Goal: Task Accomplishment & Management: Complete application form

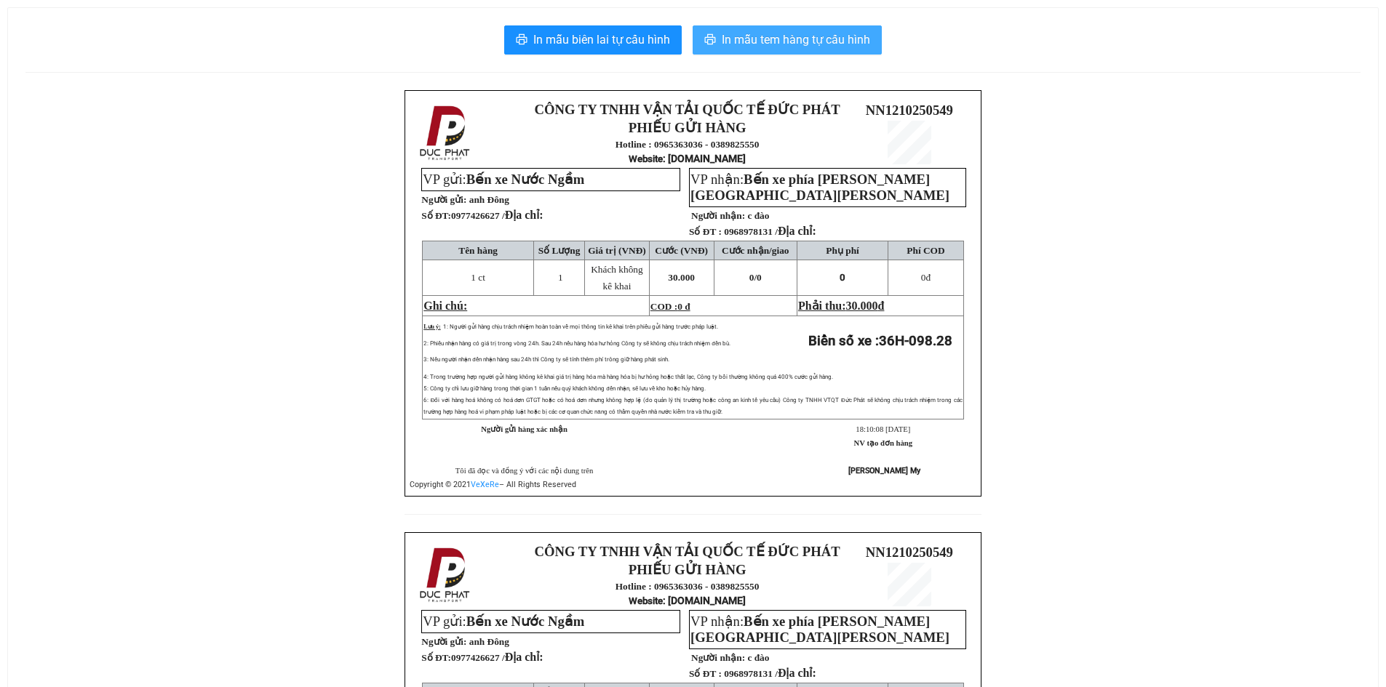
click at [792, 47] on span "In mẫu tem hàng tự cấu hình" at bounding box center [796, 40] width 148 height 18
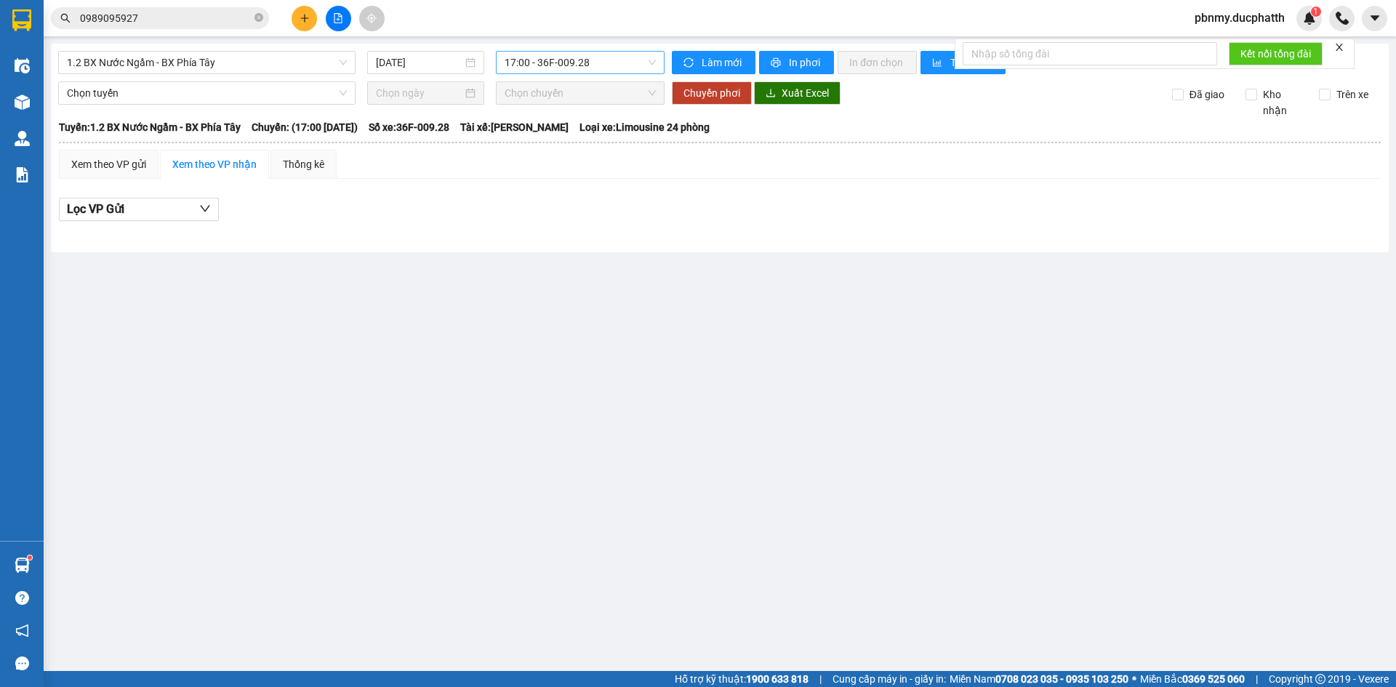
click at [564, 67] on span "17:00 - 36F-009.28" at bounding box center [580, 63] width 151 height 22
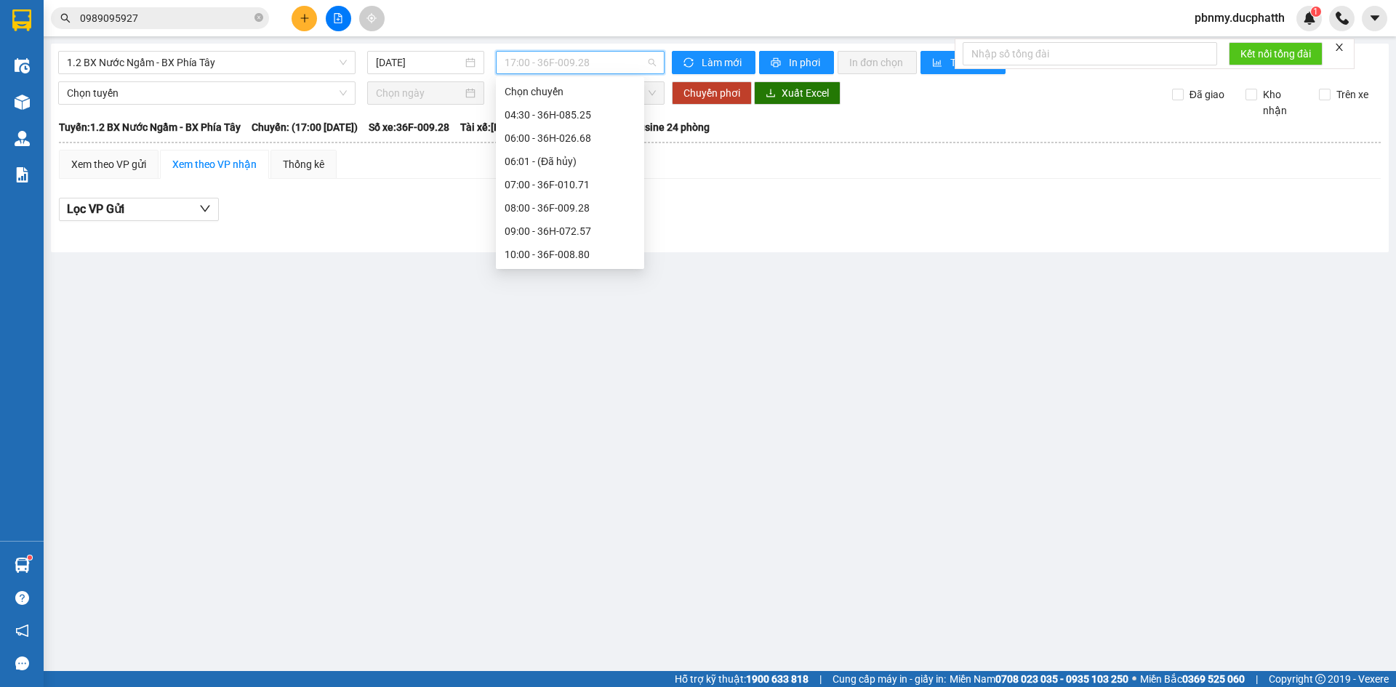
click at [175, 22] on input "0989095927" at bounding box center [166, 18] width 172 height 16
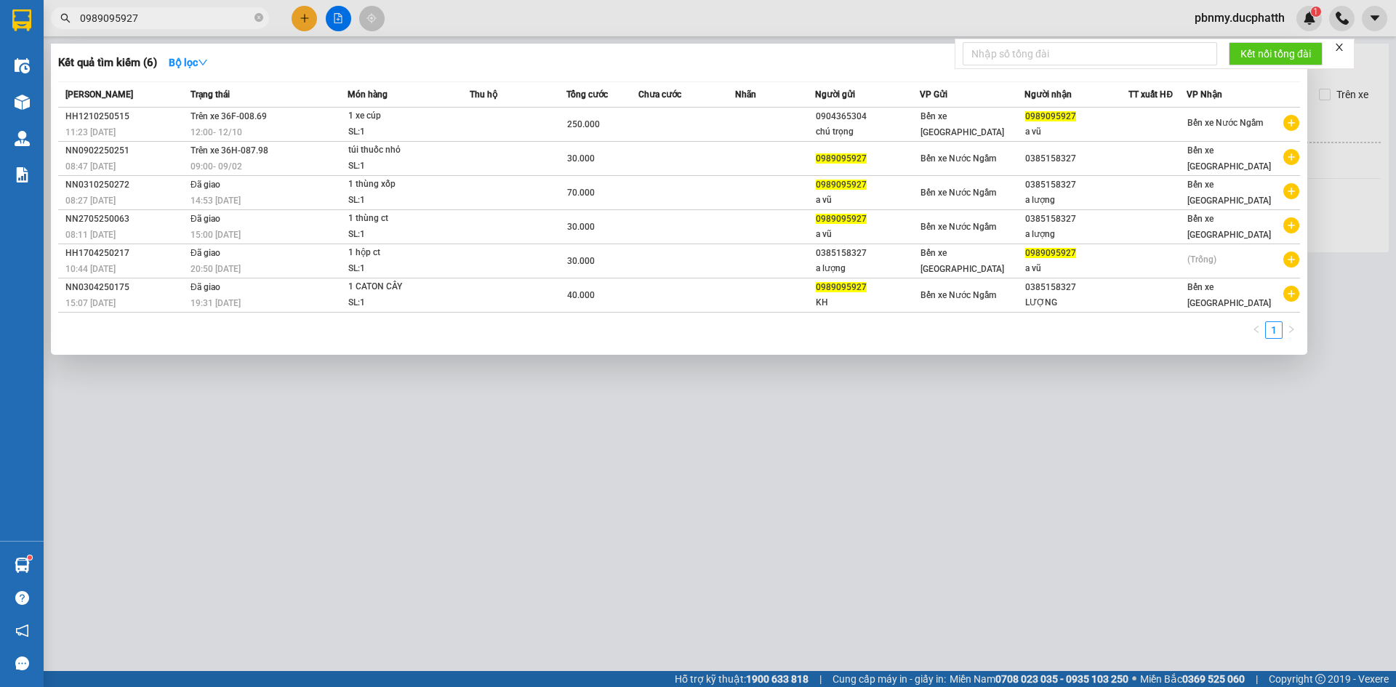
click at [175, 22] on input "0989095927" at bounding box center [166, 18] width 172 height 16
click at [175, 21] on input "0989095927" at bounding box center [166, 18] width 172 height 16
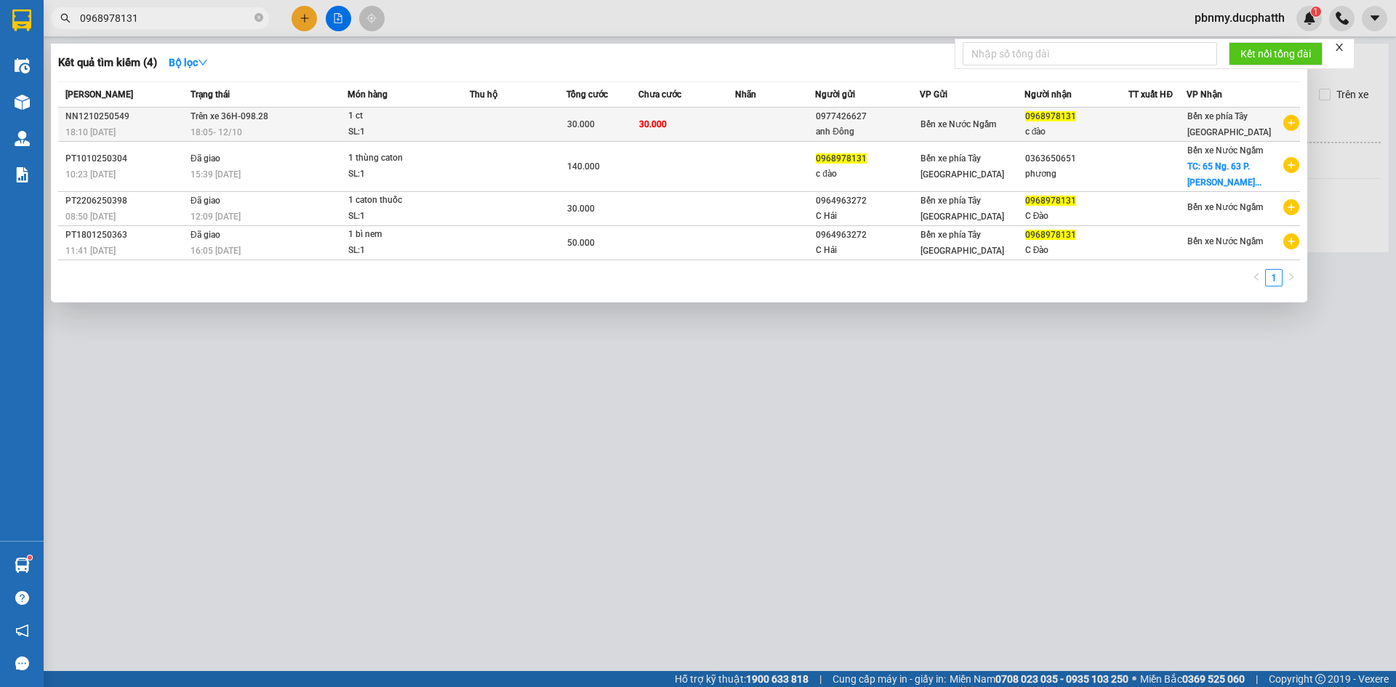
type input "0968978131"
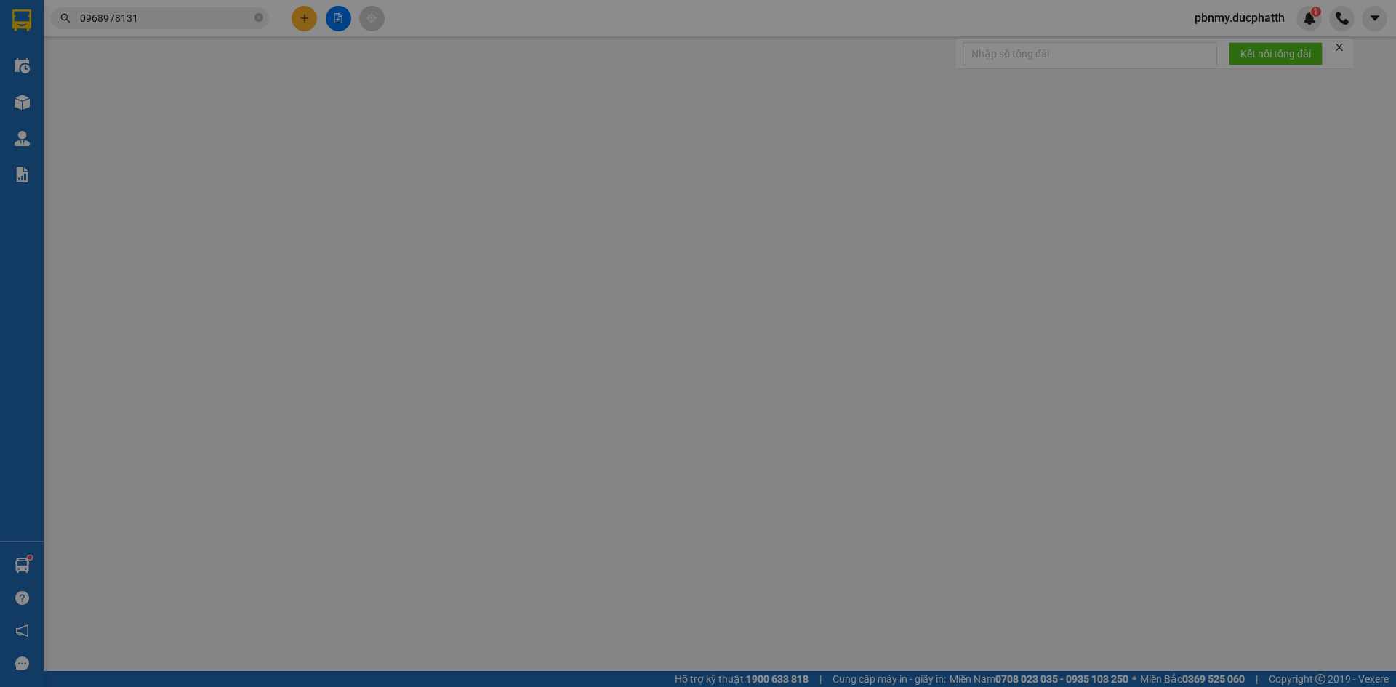
type input "0977426627"
type input "anh Đông"
type input "0968978131"
type input "c đào"
type input "nn"
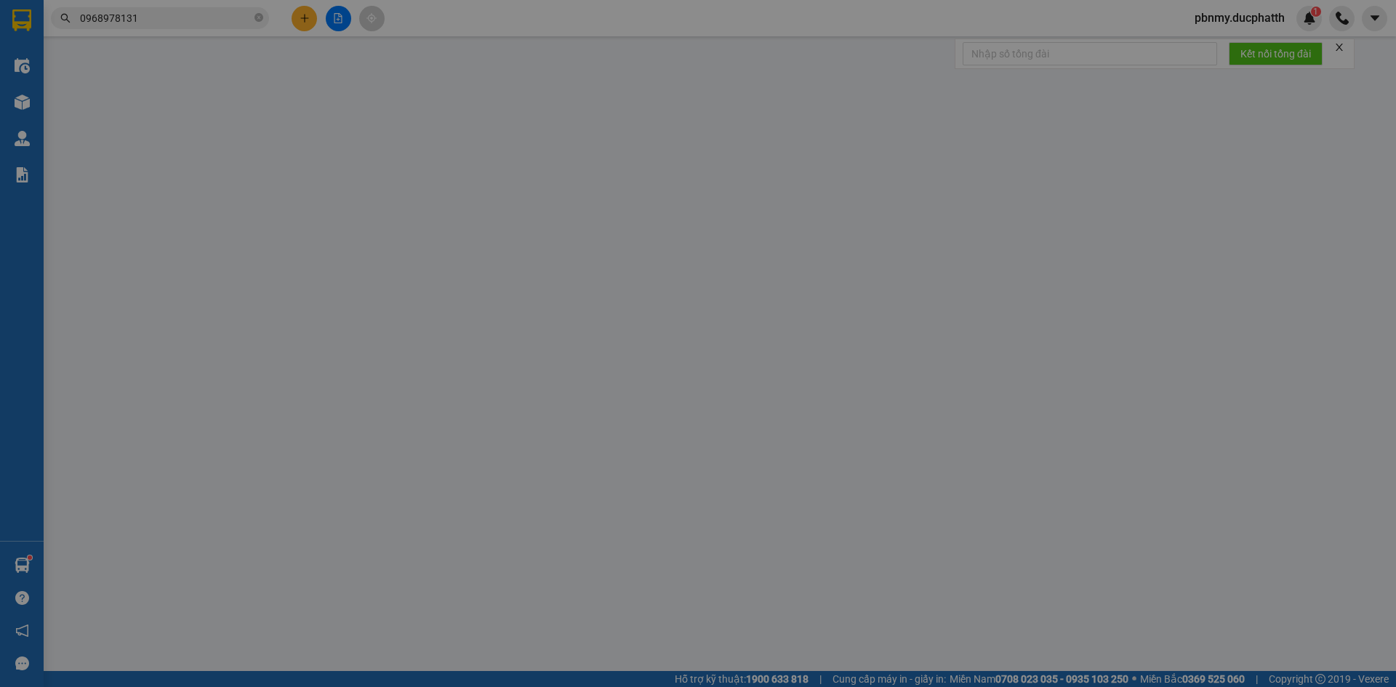
type input "0"
type input "30.000"
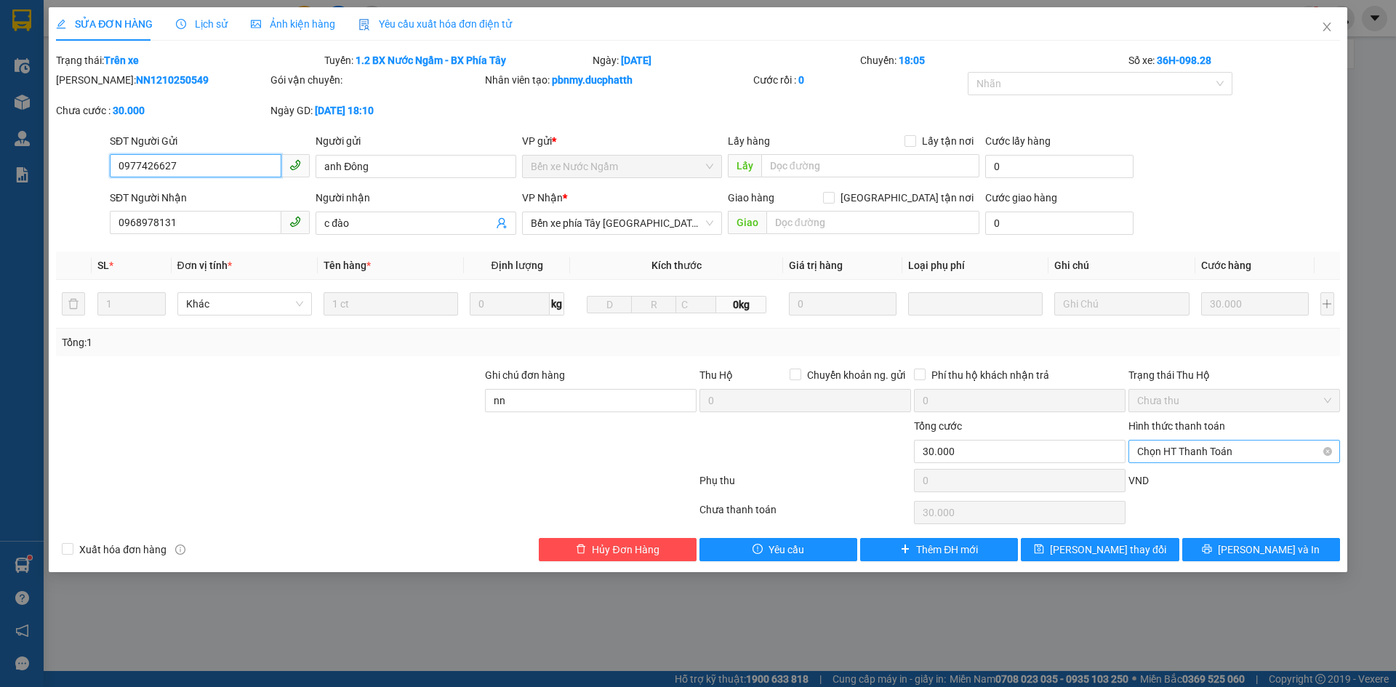
click at [1212, 449] on span "Chọn HT Thanh Toán" at bounding box center [1235, 452] width 194 height 22
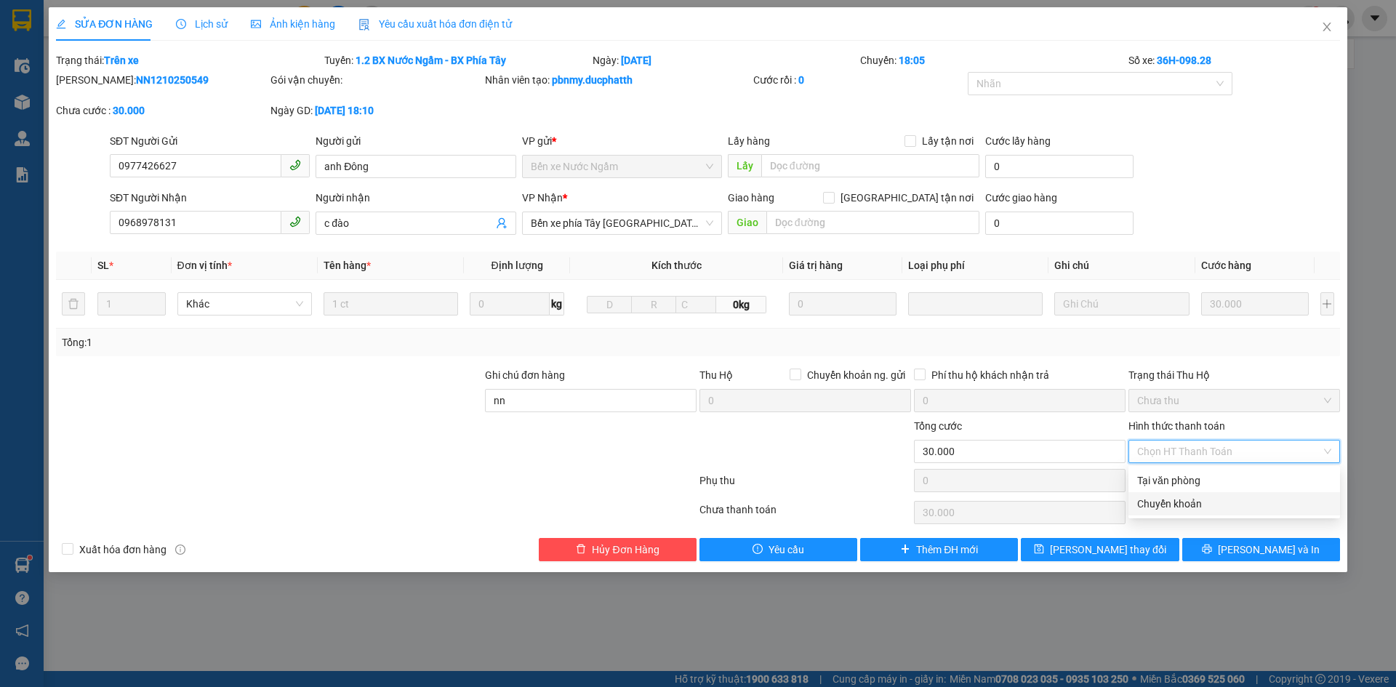
click at [1210, 509] on div "Chuyển khoản" at bounding box center [1235, 504] width 194 height 16
type input "0"
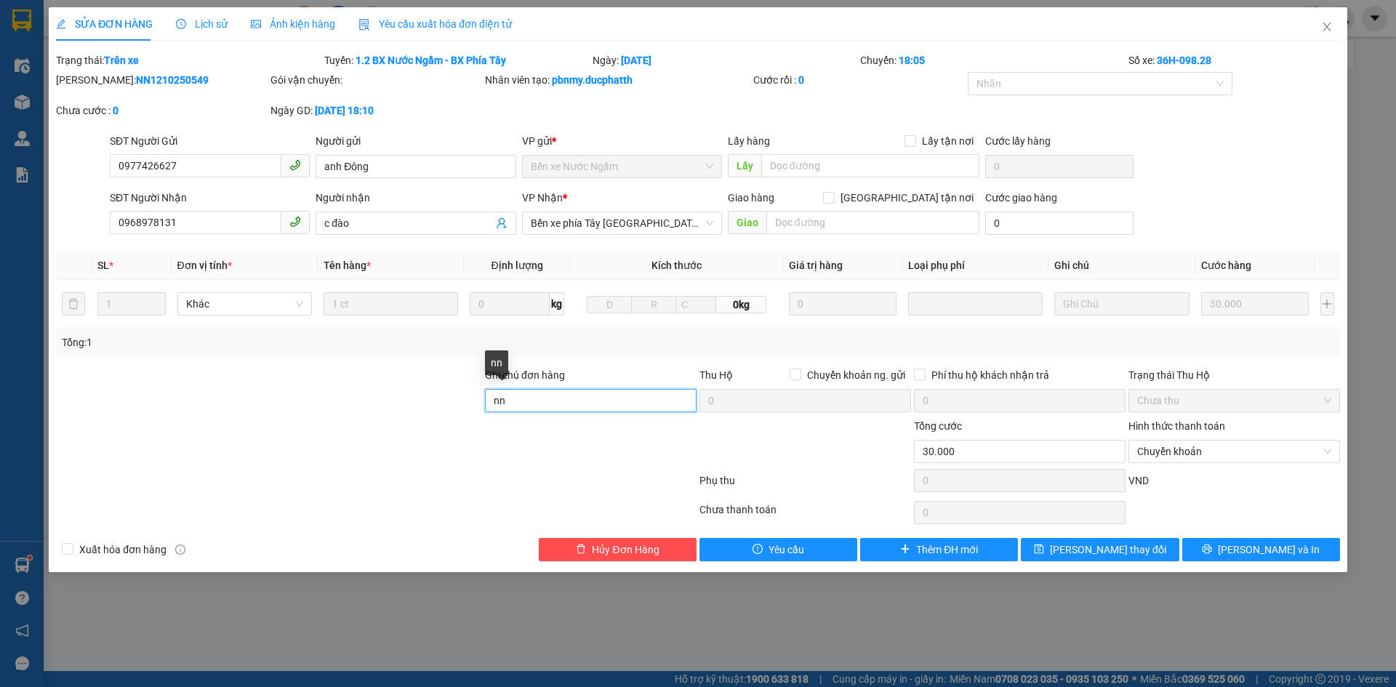
drag, startPoint x: 519, startPoint y: 401, endPoint x: 436, endPoint y: 396, distance: 83.0
click at [437, 397] on div "Ghi chú đơn hàng nn Thu Hộ Chuyển khoản ng. gửi 0 Phí thu hộ khách nhận trả 0 T…" at bounding box center [698, 392] width 1287 height 51
type input "ck shb cty [DATE] 18h11 [PERSON_NAME]"
click at [1119, 544] on span "[PERSON_NAME] thay đổi" at bounding box center [1108, 550] width 116 height 16
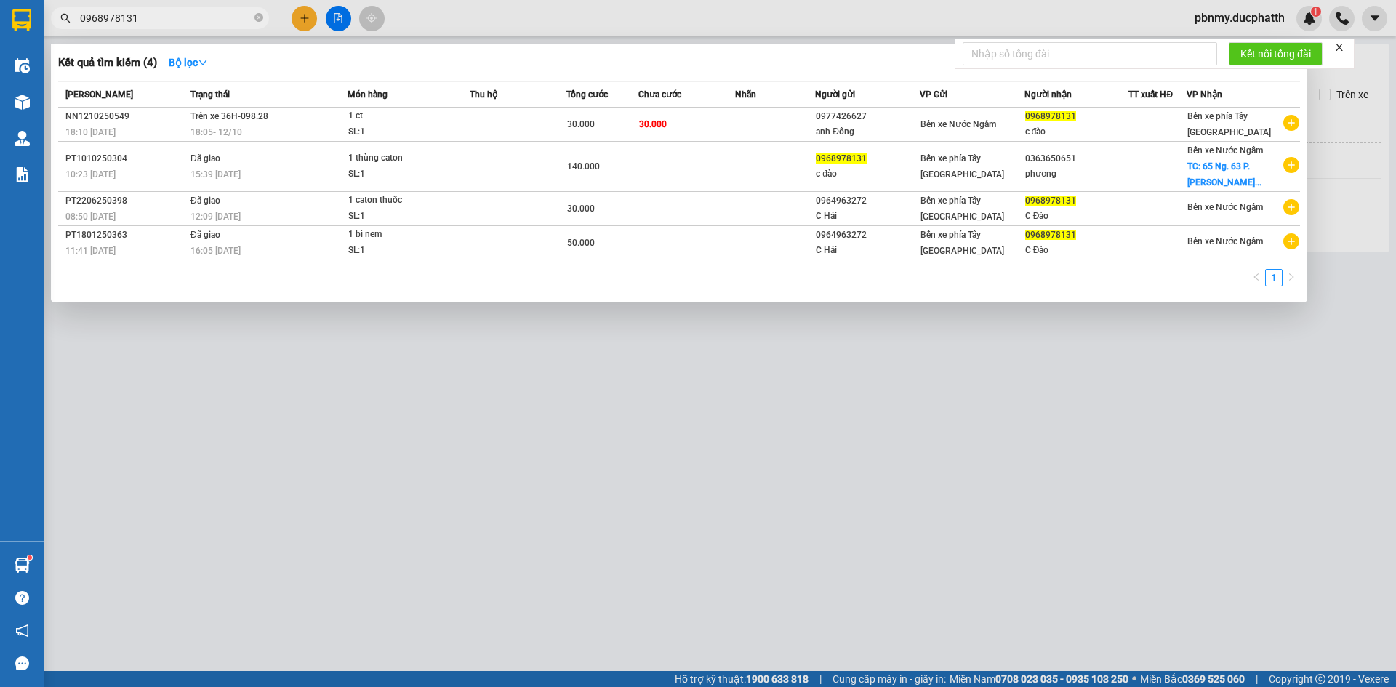
click at [182, 15] on input "0968978131" at bounding box center [166, 18] width 172 height 16
click at [183, 14] on input "0968978131" at bounding box center [166, 18] width 172 height 16
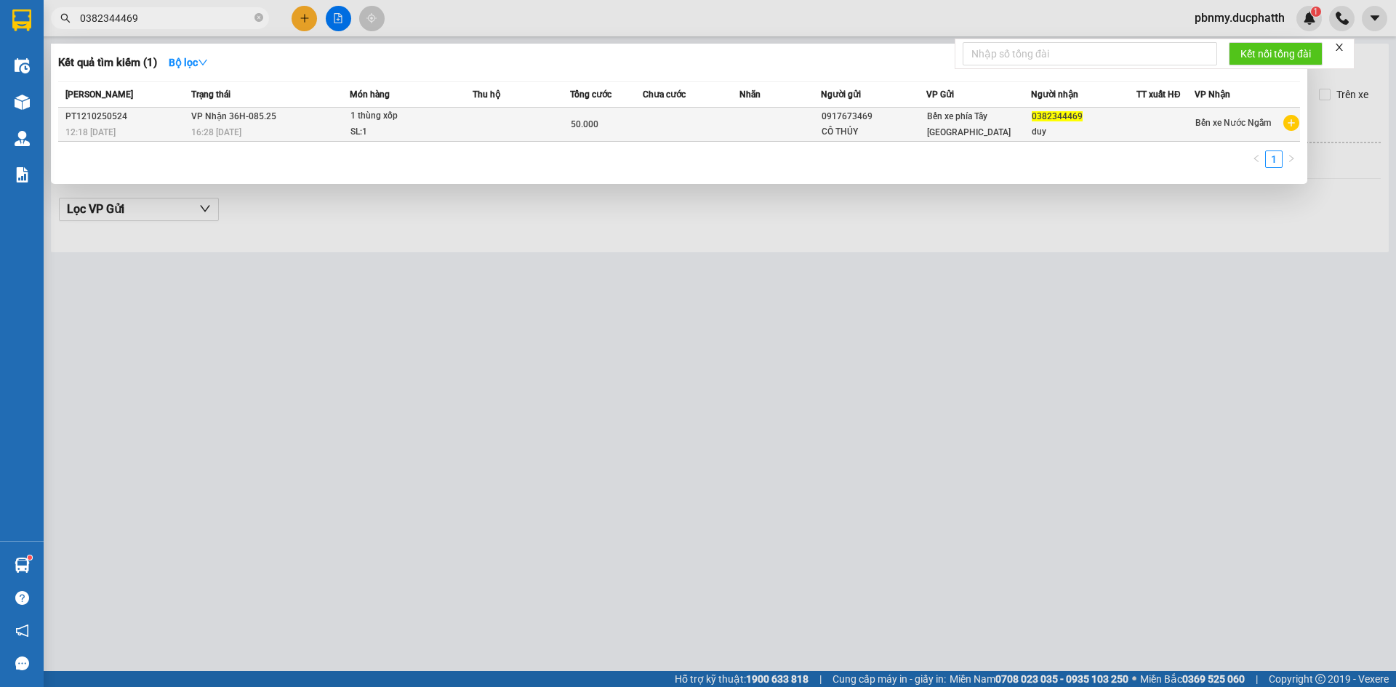
type input "0382344469"
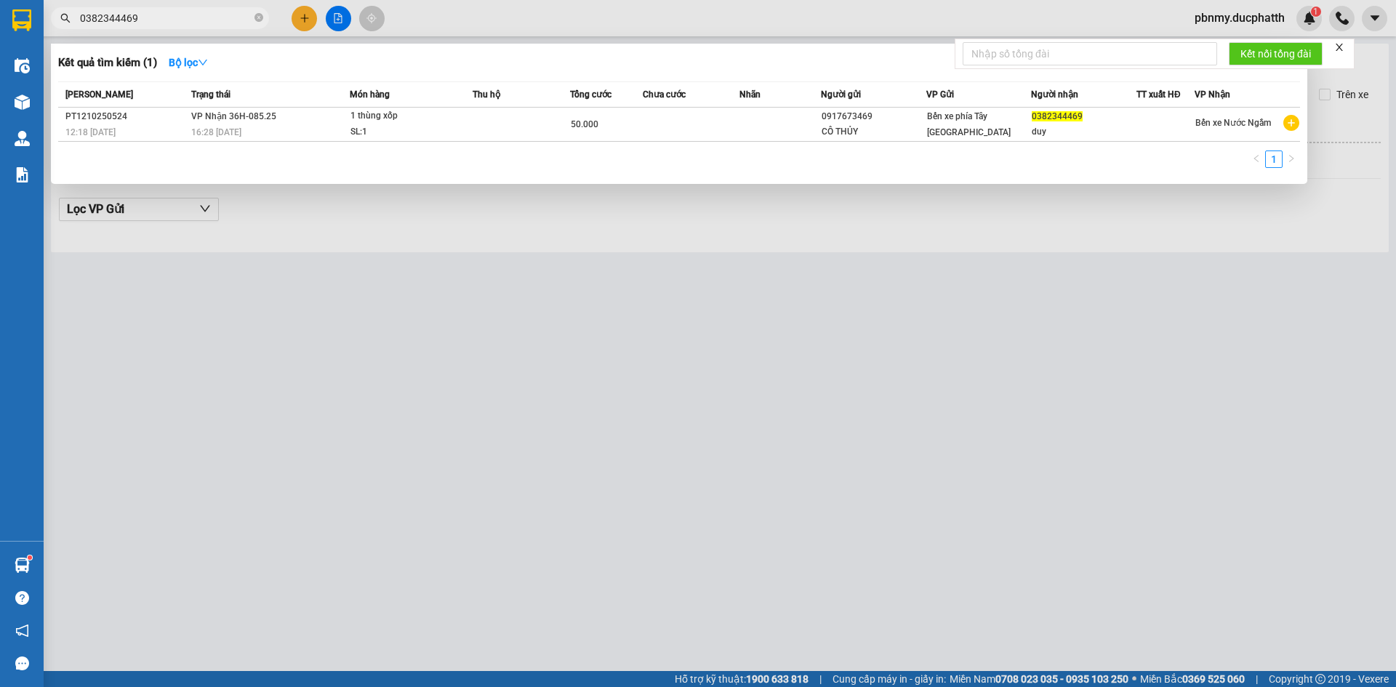
click at [300, 130] on div "16:28 [DATE]" at bounding box center [270, 132] width 158 height 16
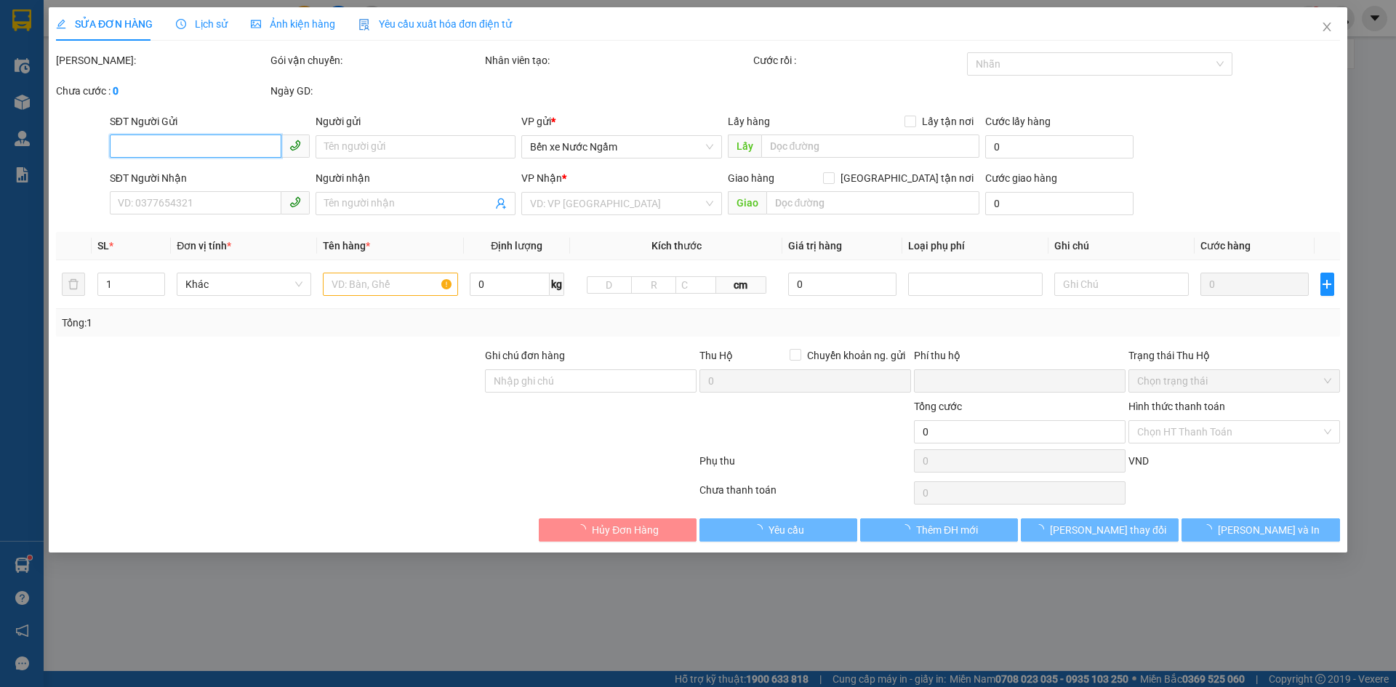
type input "0917673469"
type input "CÔ THỦY"
type input "0382344469"
type input "duy"
type input "[DATE] 12h17 [PERSON_NAME]"
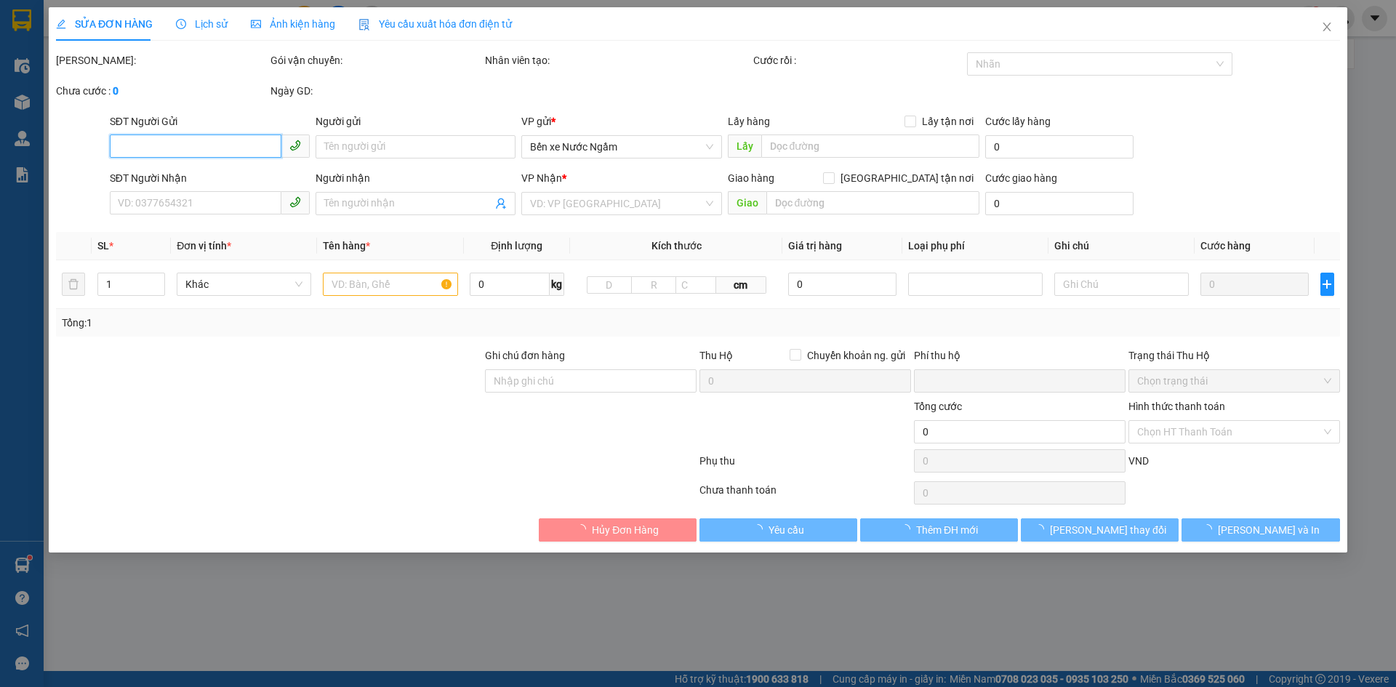
type input "0"
type input "50.000"
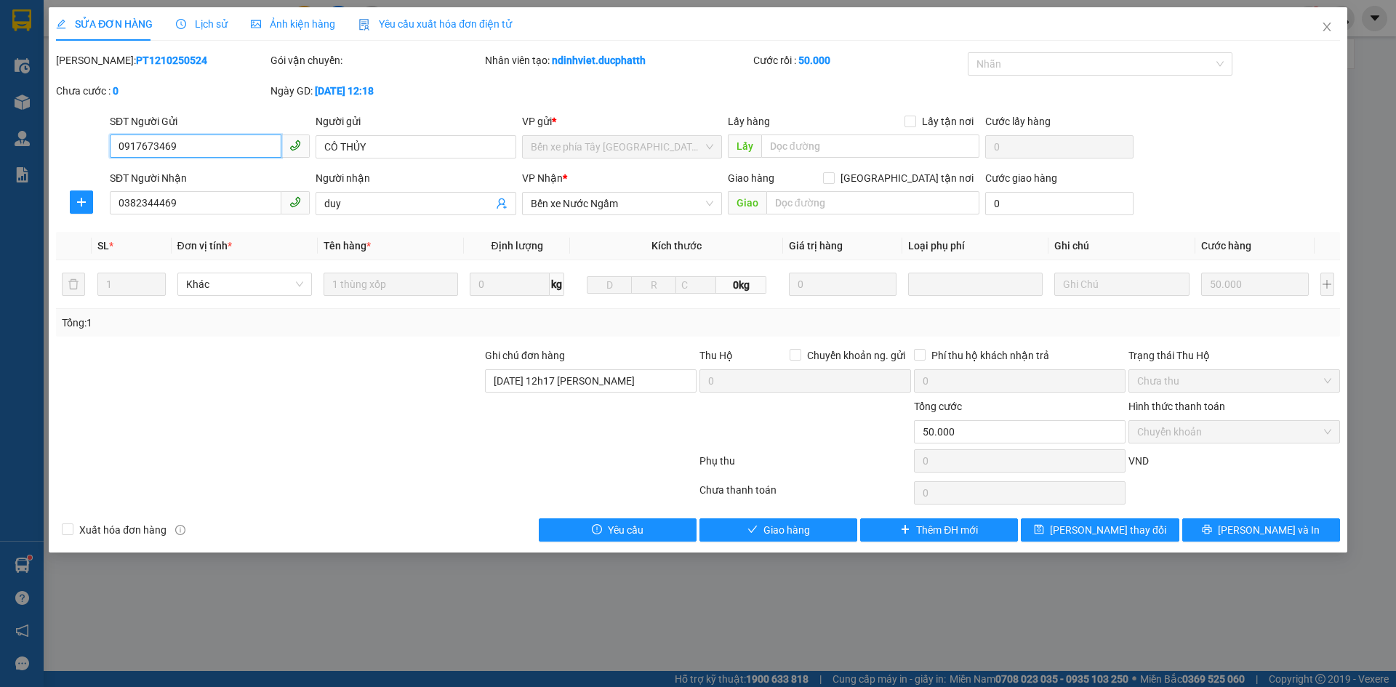
click at [1223, 437] on span "Chuyển khoản" at bounding box center [1235, 432] width 194 height 22
click at [803, 526] on span "Giao hàng" at bounding box center [787, 530] width 47 height 16
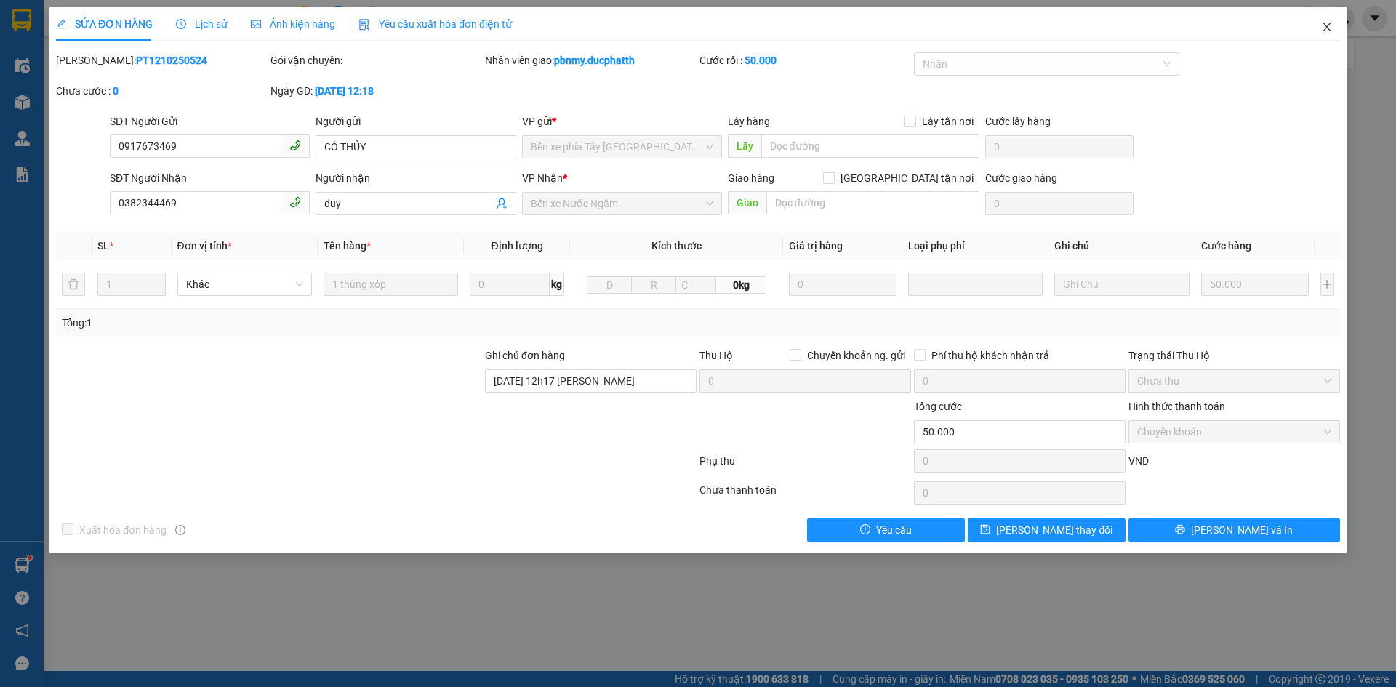
click at [1334, 24] on span "Close" at bounding box center [1327, 27] width 41 height 41
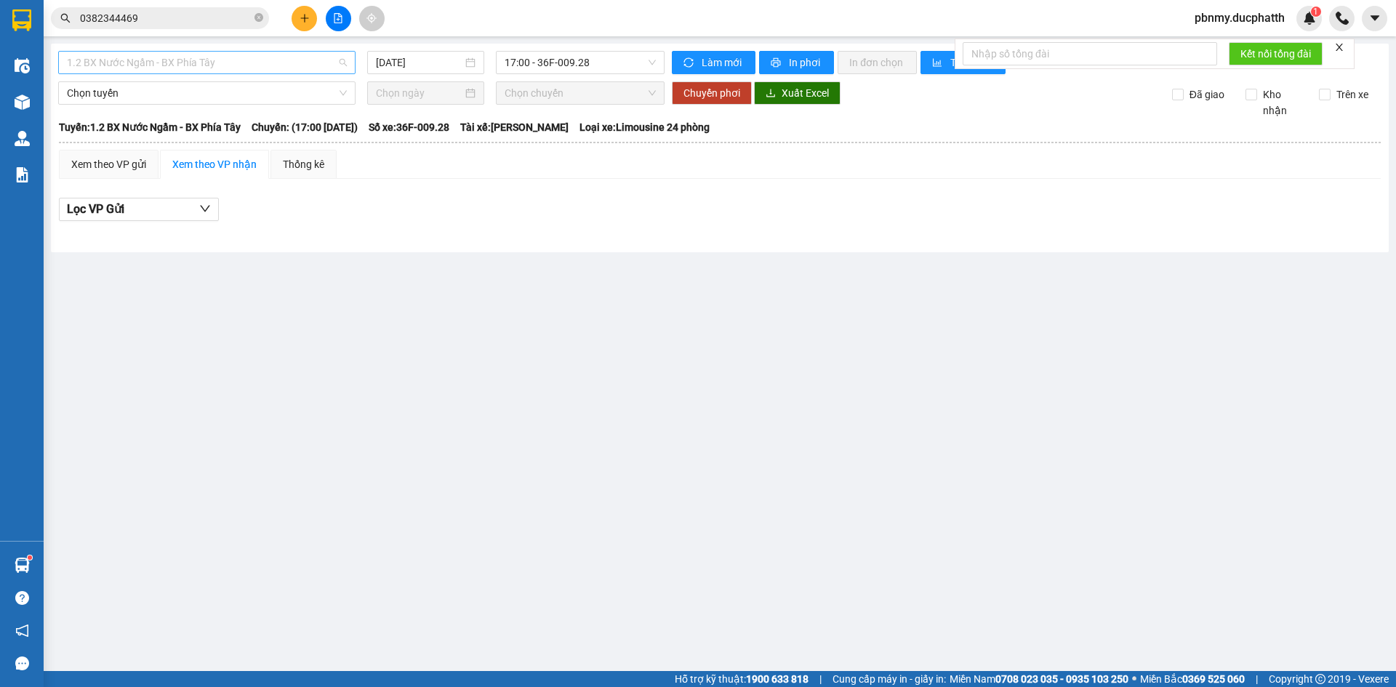
click at [266, 57] on span "1.2 BX Nước Ngầm - BX Phía Tây" at bounding box center [207, 63] width 280 height 22
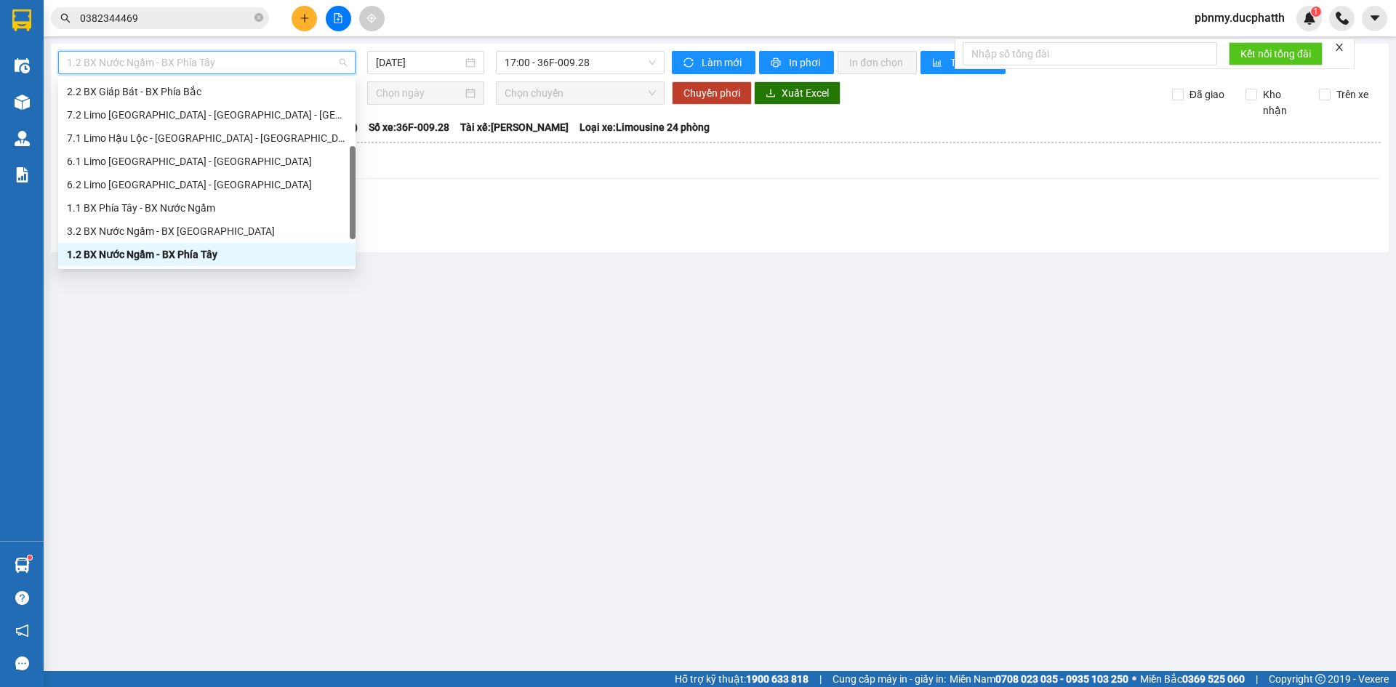
click at [266, 57] on span "1.2 BX Nước Ngầm - BX Phía Tây" at bounding box center [207, 63] width 280 height 22
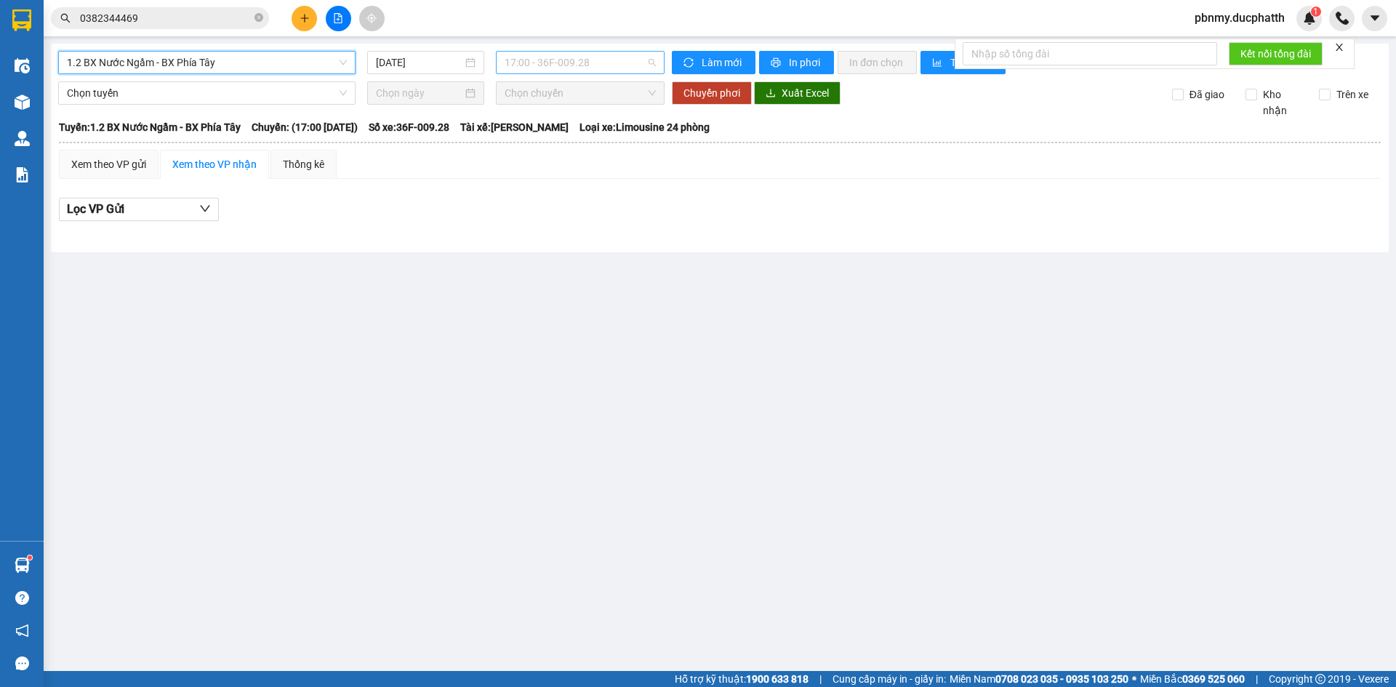
click at [559, 61] on span "17:00 - 36F-009.28" at bounding box center [580, 63] width 151 height 22
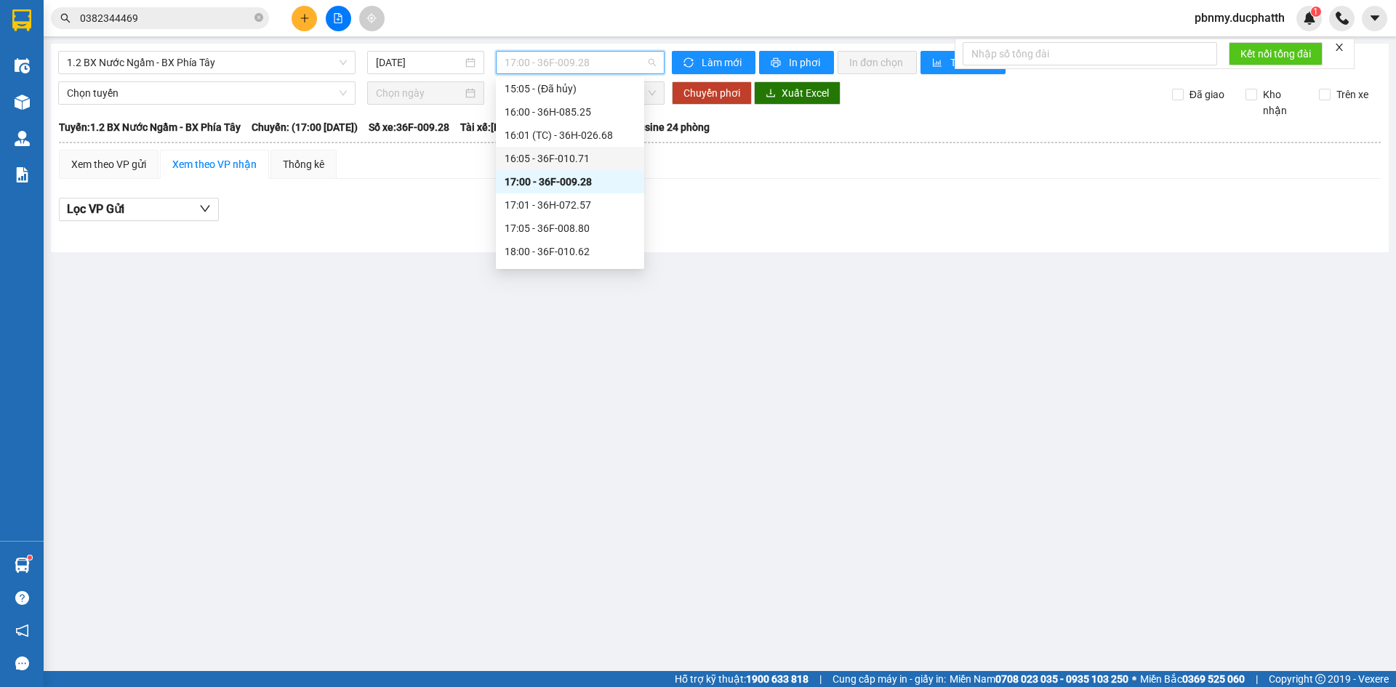
scroll to position [588, 0]
click at [584, 203] on div "18:05 - 36H-098.28" at bounding box center [570, 202] width 131 height 16
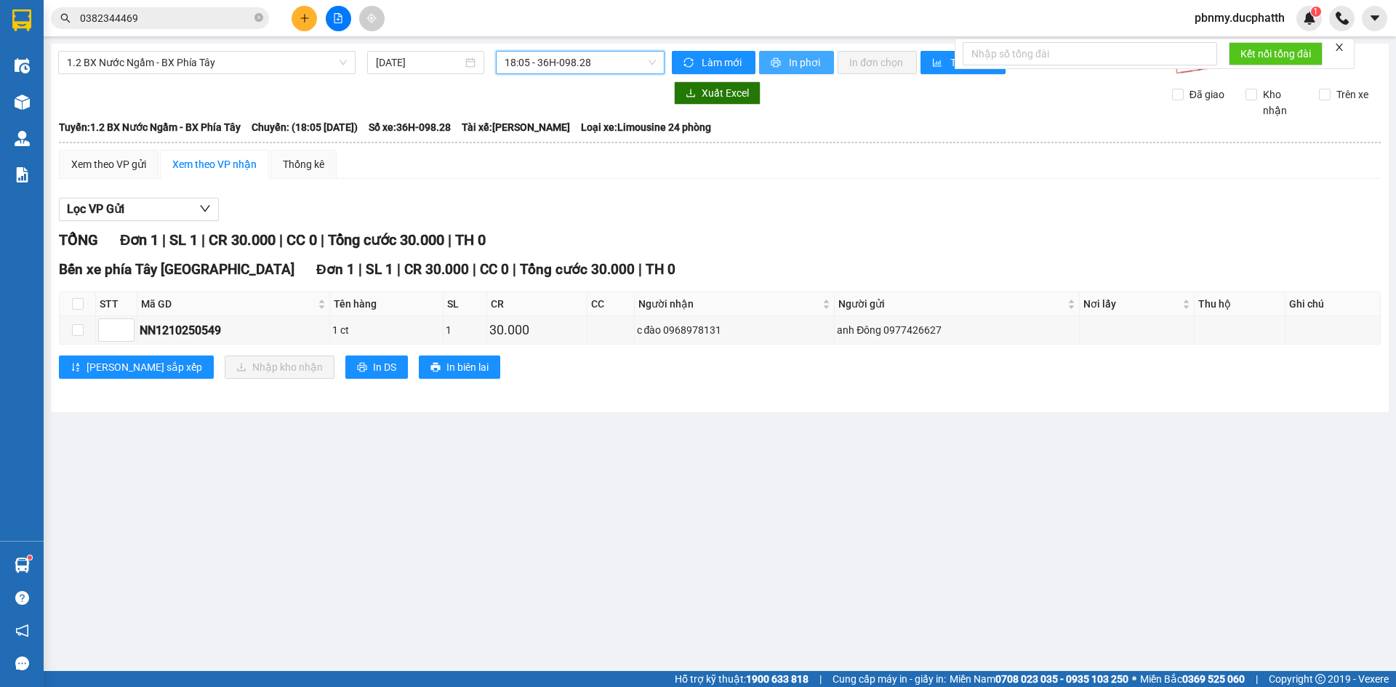
click at [793, 65] on span "In phơi" at bounding box center [805, 63] width 33 height 16
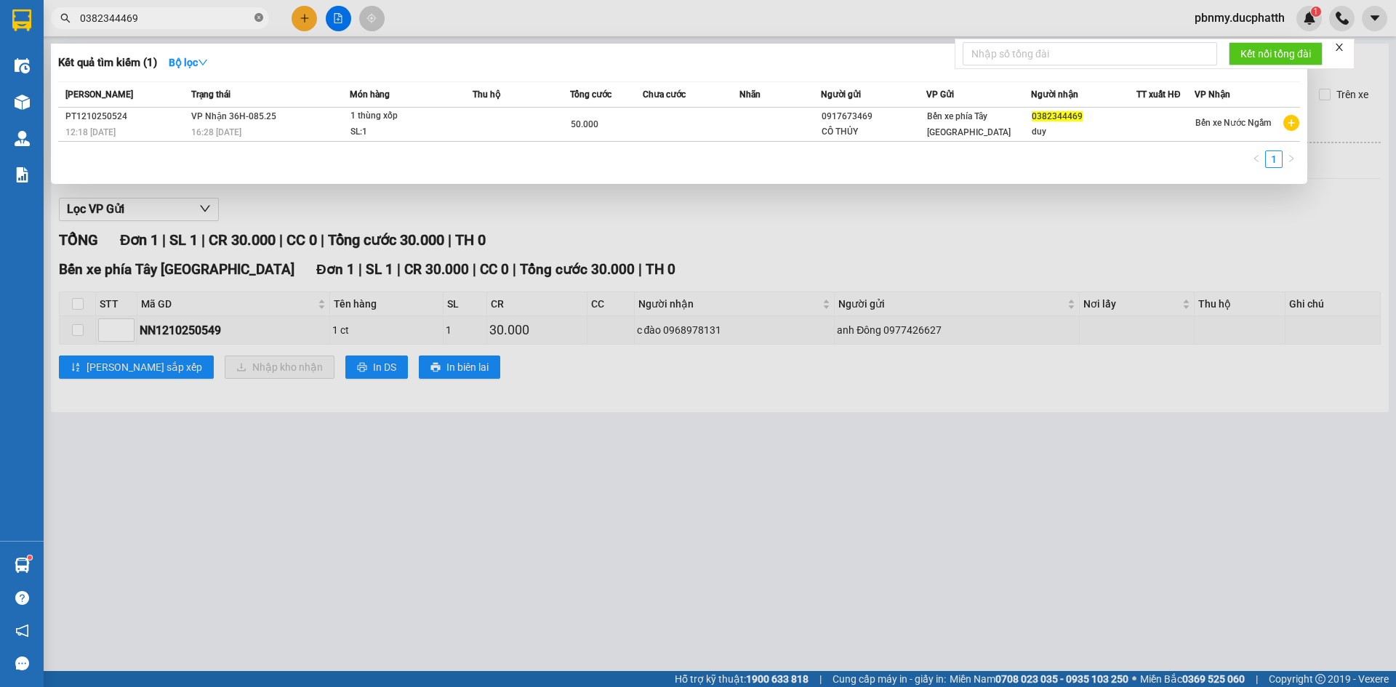
click at [258, 18] on icon "close-circle" at bounding box center [259, 17] width 9 height 9
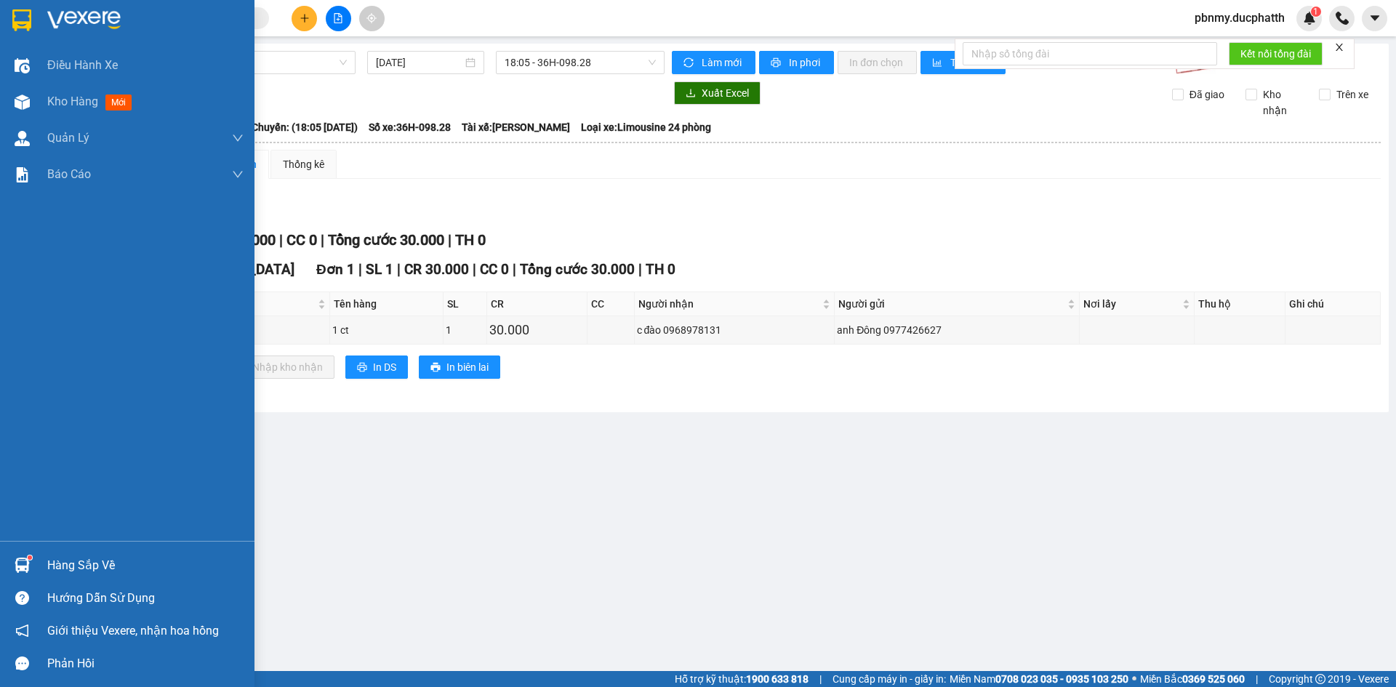
click at [29, 25] on img at bounding box center [21, 20] width 19 height 22
